Goal: Download file/media

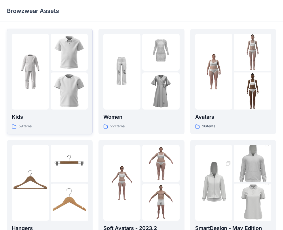
click at [71, 120] on p "Kids" at bounding box center [50, 117] width 76 height 8
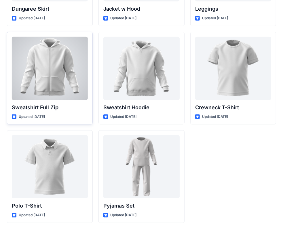
scroll to position [1712, 0]
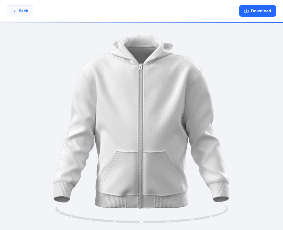
click at [16, 12] on icon "button" at bounding box center [14, 11] width 5 height 5
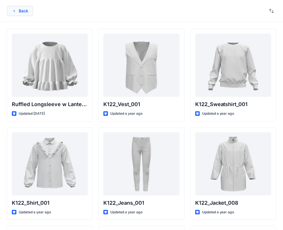
click at [19, 13] on button "Back" at bounding box center [20, 11] width 26 height 10
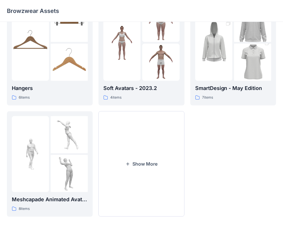
scroll to position [143, 0]
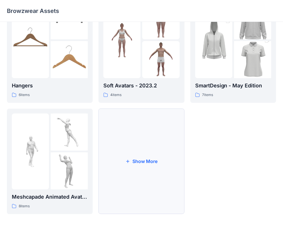
click at [152, 151] on button "Show More" at bounding box center [141, 162] width 86 height 106
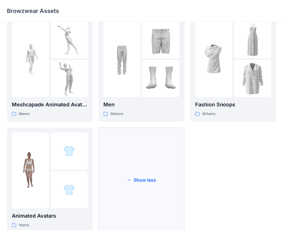
scroll to position [254, 0]
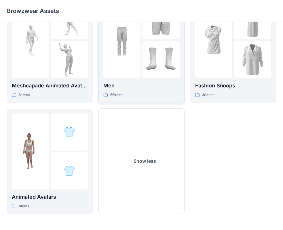
click at [150, 90] on div "Men 56 items" at bounding box center [141, 90] width 76 height 16
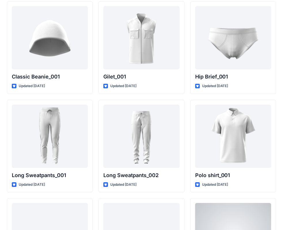
scroll to position [1096, 0]
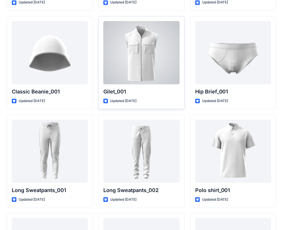
click at [146, 83] on div at bounding box center [141, 52] width 76 height 63
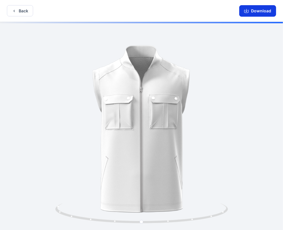
click at [258, 13] on button "Download" at bounding box center [257, 11] width 37 height 12
